Goal: Communication & Community: Participate in discussion

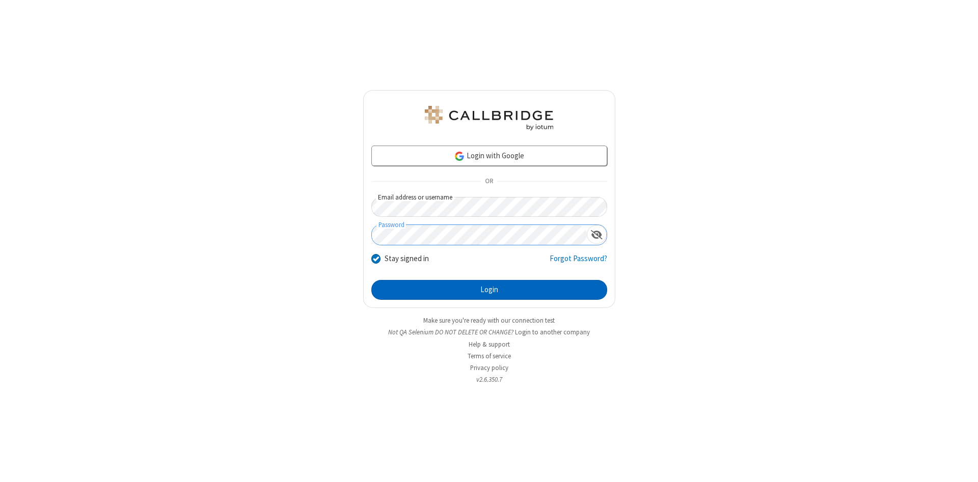
click at [489, 290] on button "Login" at bounding box center [489, 290] width 236 height 20
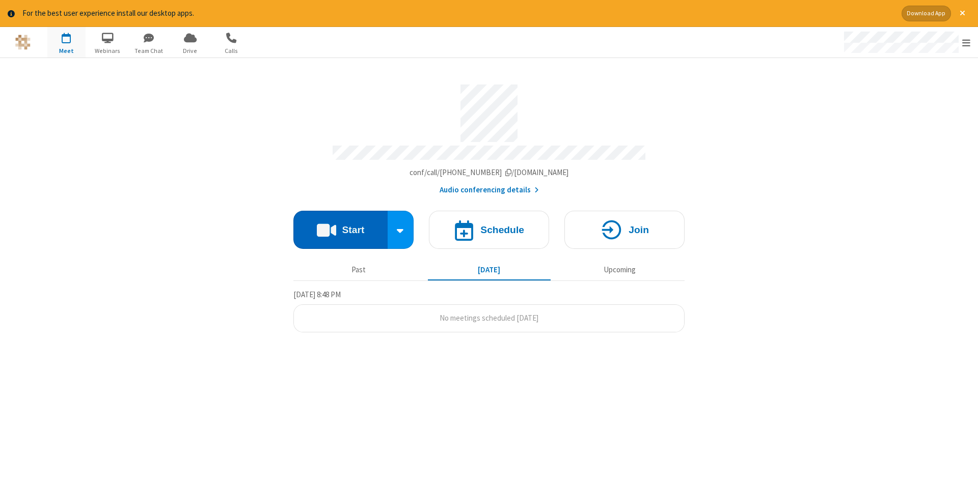
click at [340, 226] on button "Start" at bounding box center [340, 230] width 94 height 38
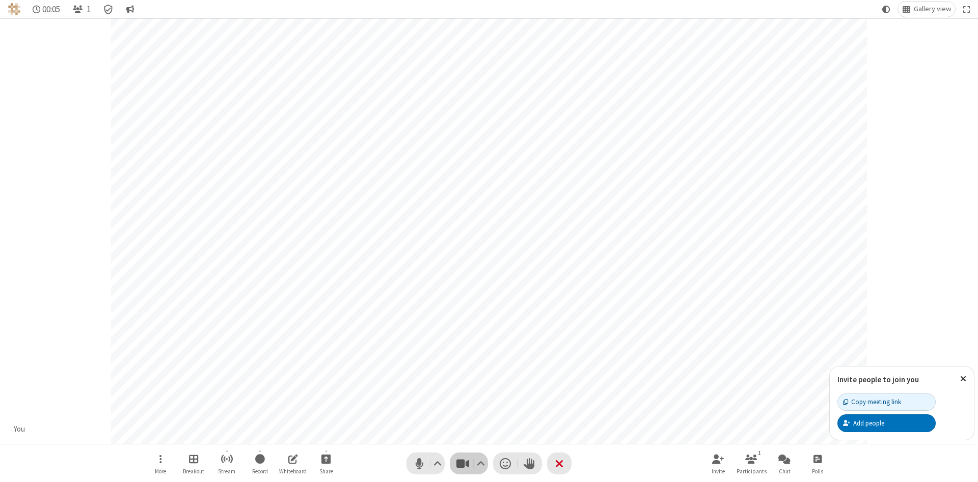
click at [462, 463] on span "Stop video (Alt+V)" at bounding box center [462, 463] width 15 height 15
click at [462, 463] on span "Start video (Alt+V)" at bounding box center [462, 463] width 15 height 15
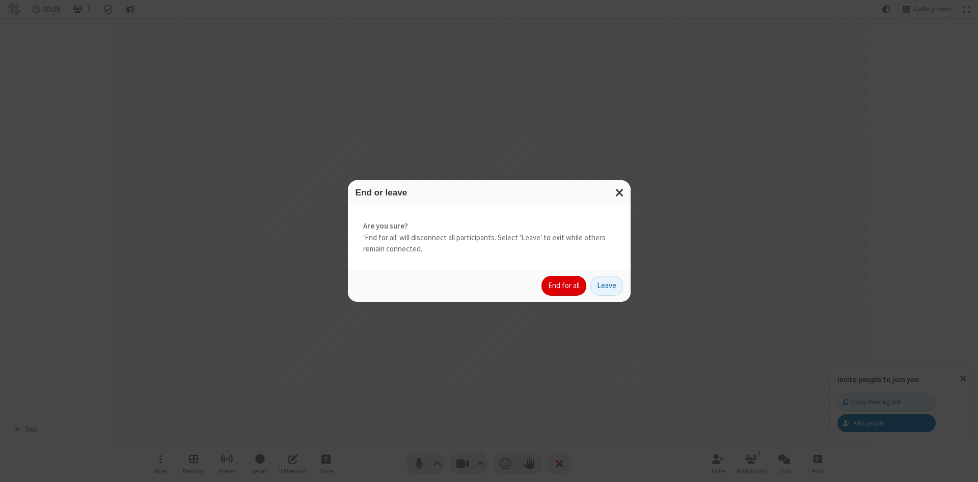
click at [564, 286] on button "End for all" at bounding box center [563, 286] width 45 height 20
